Goal: Task Accomplishment & Management: Complete application form

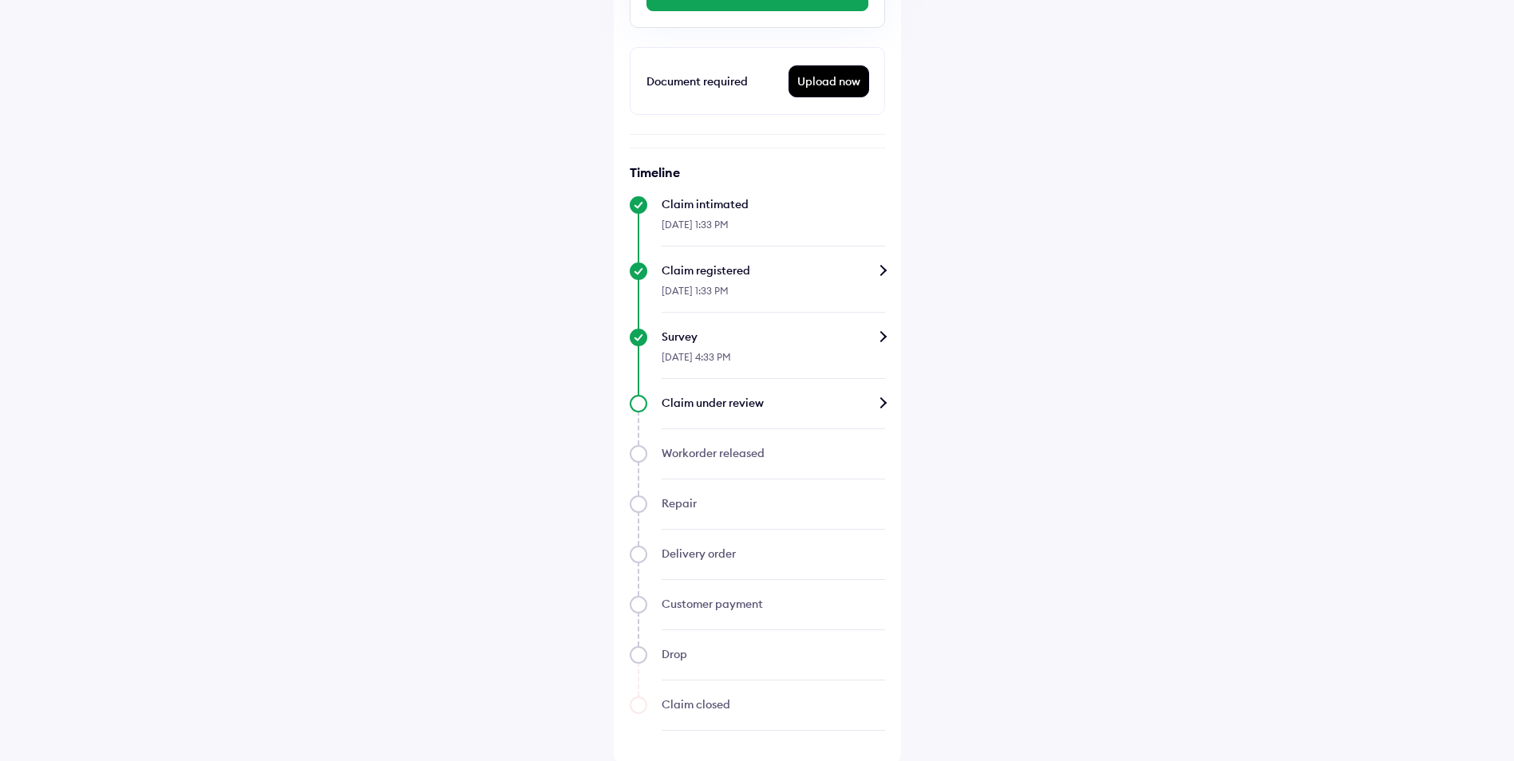
scroll to position [459, 0]
click at [846, 85] on div "Upload now" at bounding box center [828, 80] width 79 height 30
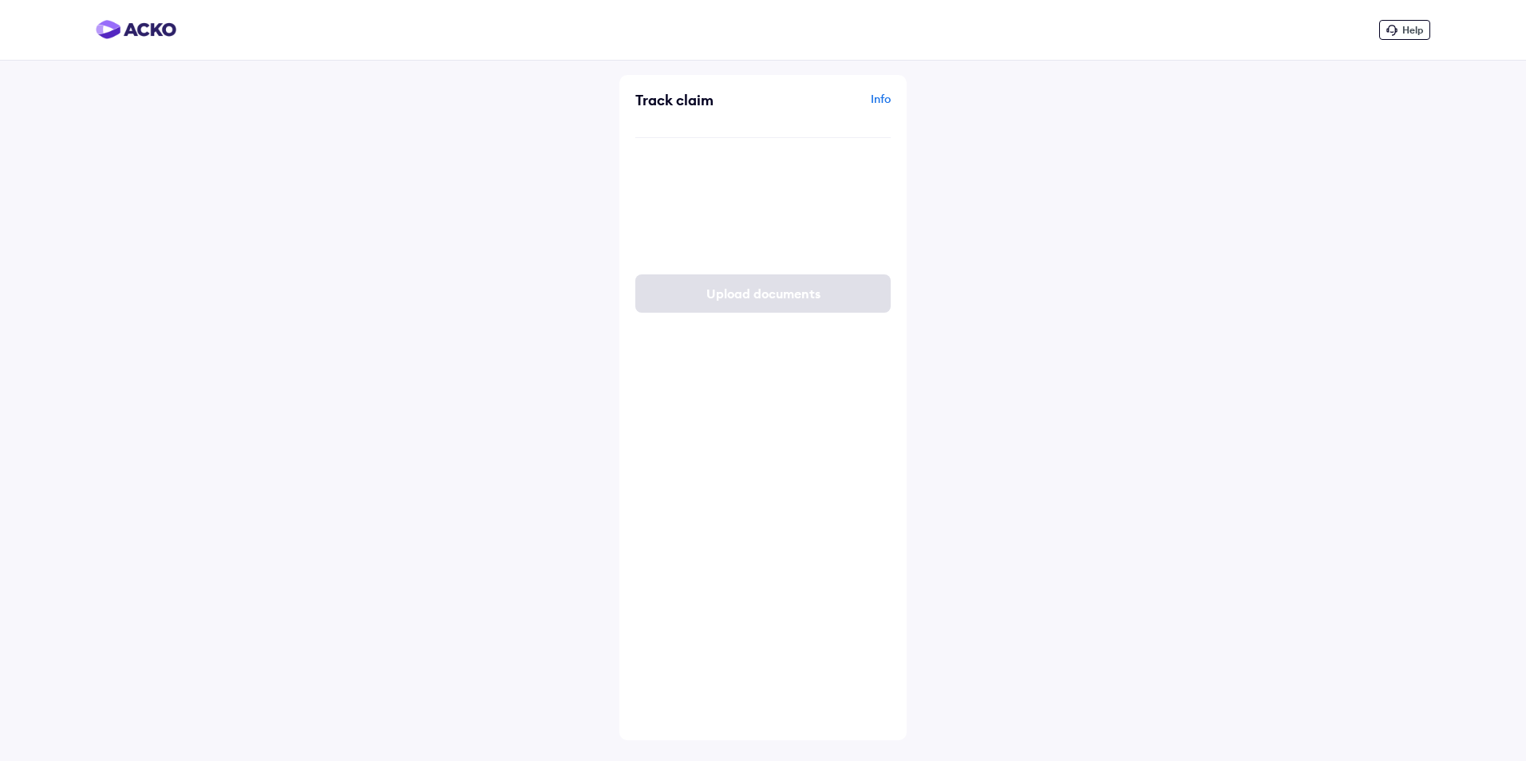
click at [789, 214] on div "Upload First Information Report (FIR) or Police Complaints" at bounding box center [777, 219] width 197 height 32
click at [0, 0] on input "Upload First Information Report (FIR) or Police Complaints" at bounding box center [0, 0] width 0 height 0
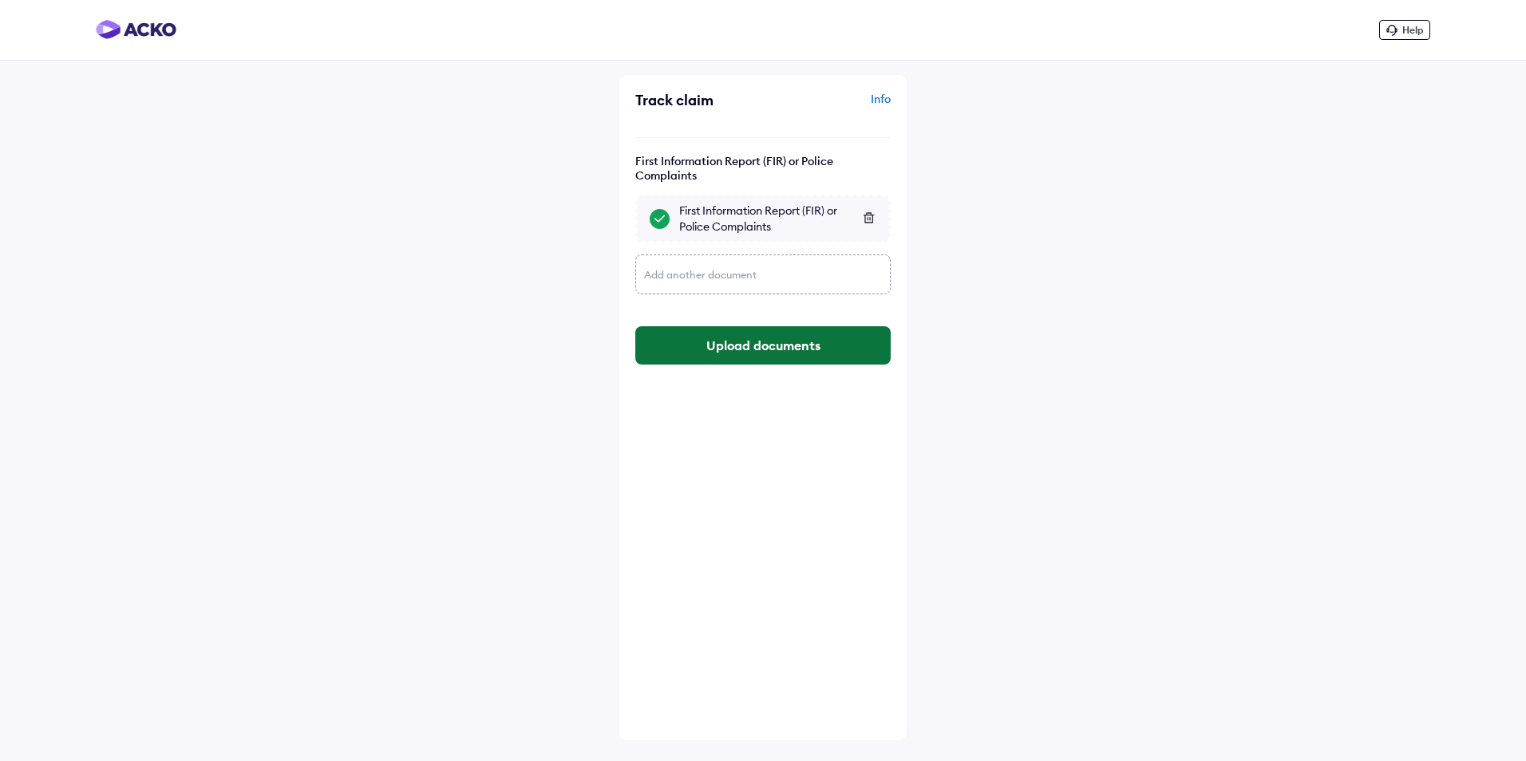
click at [722, 338] on button "Upload documents" at bounding box center [762, 345] width 255 height 38
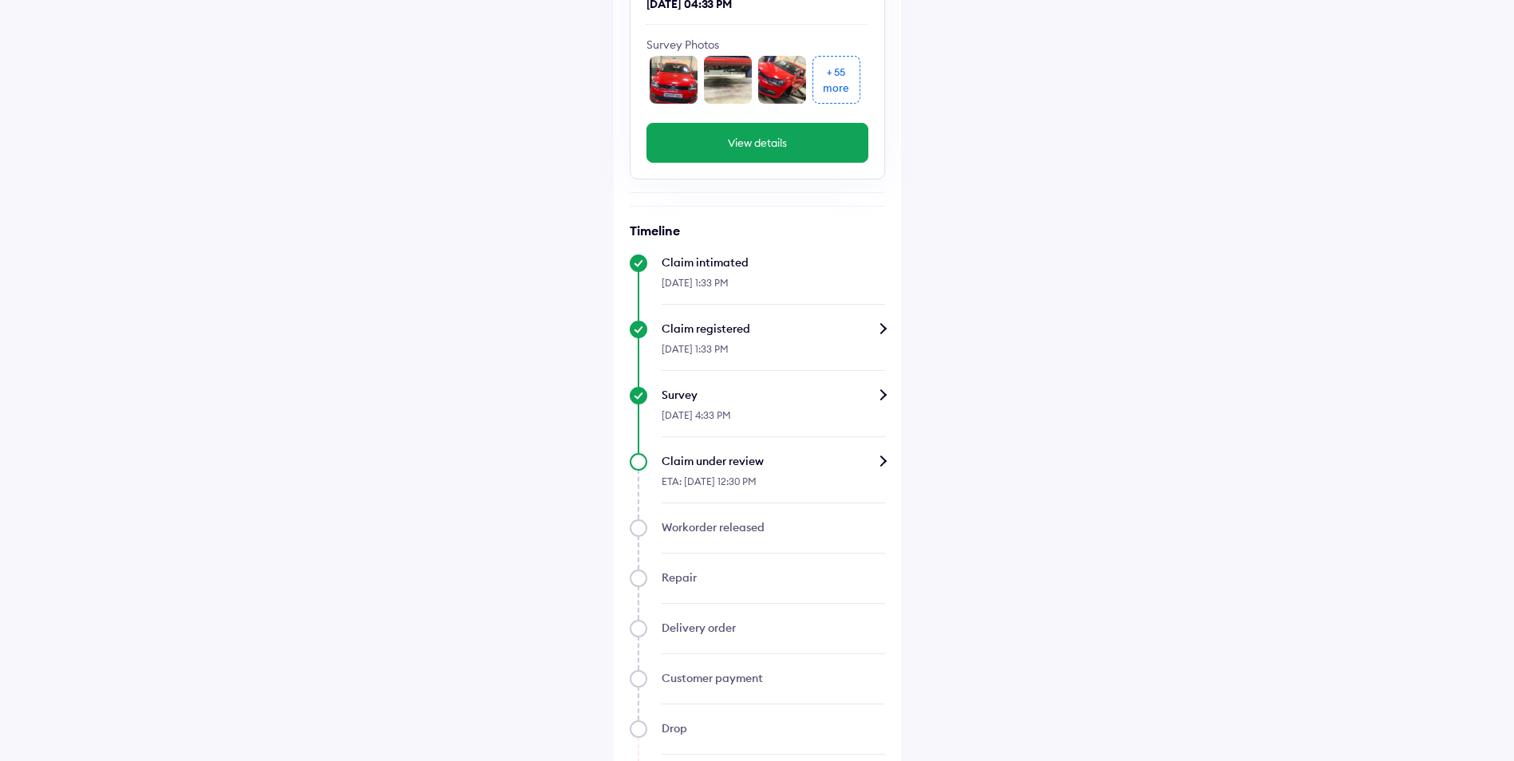
scroll to position [319, 0]
